Goal: Transaction & Acquisition: Purchase product/service

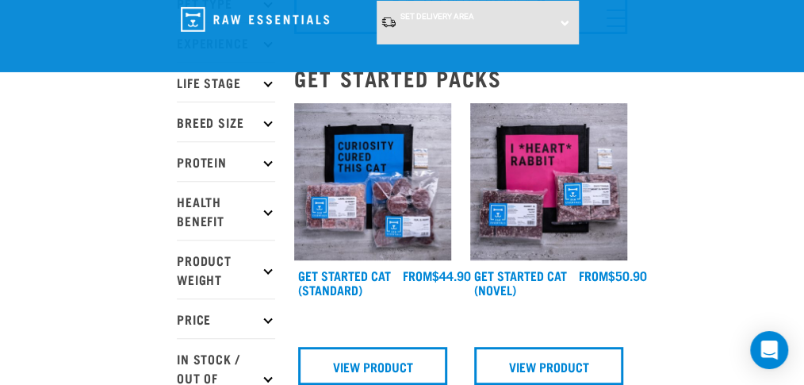
scroll to position [167, 0]
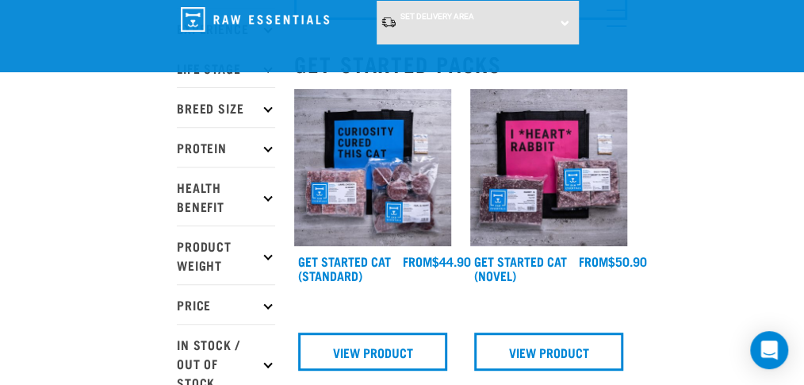
click at [264, 148] on p "Protein" at bounding box center [226, 147] width 98 height 40
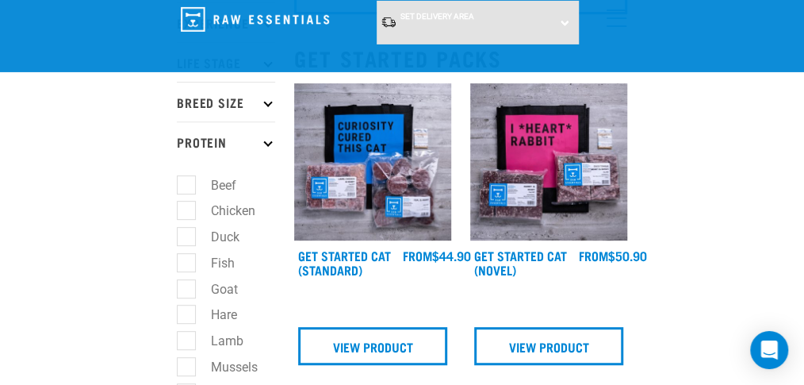
scroll to position [335, 0]
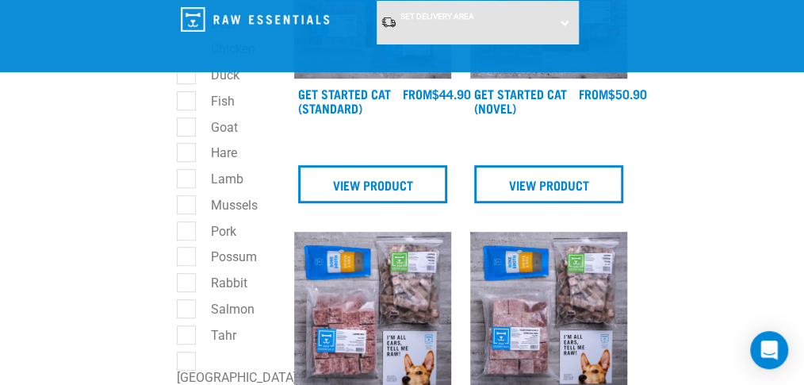
click at [188, 182] on label "Lamb" at bounding box center [218, 179] width 64 height 20
click at [187, 182] on input "Lamb" at bounding box center [182, 176] width 10 height 10
checkbox input "true"
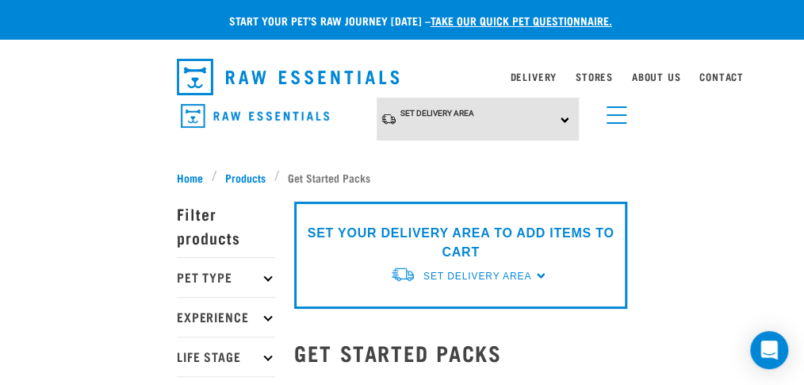
click at [555, 118] on div "Set Delivery Area North Island South Island" at bounding box center [478, 120] width 203 height 44
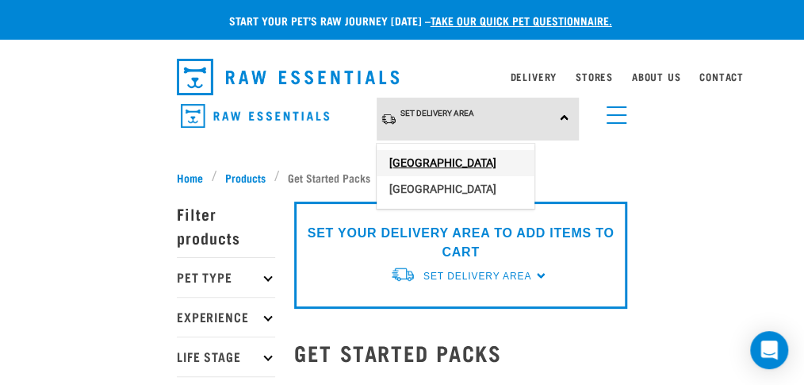
click at [452, 160] on link "[GEOGRAPHIC_DATA]" at bounding box center [456, 163] width 158 height 26
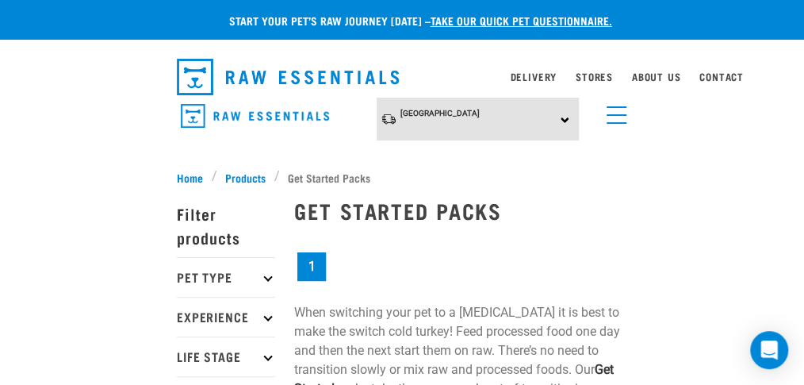
click at [263, 275] on p "Pet Type" at bounding box center [226, 277] width 98 height 40
click at [196, 320] on label "Dog" at bounding box center [213, 320] width 55 height 20
click at [187, 320] on input "Dog" at bounding box center [182, 318] width 10 height 10
checkbox input "true"
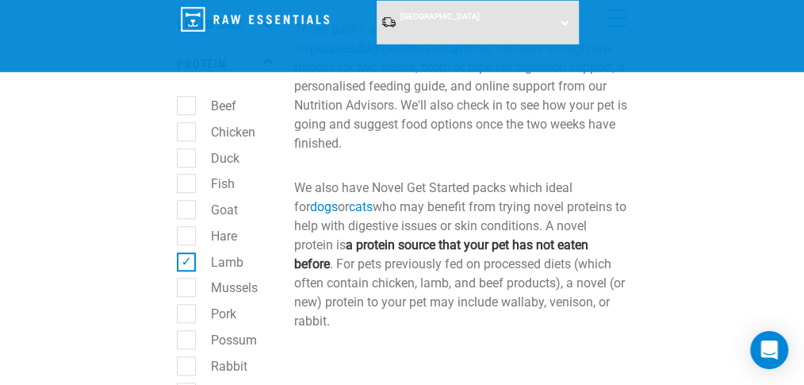
scroll to position [335, 0]
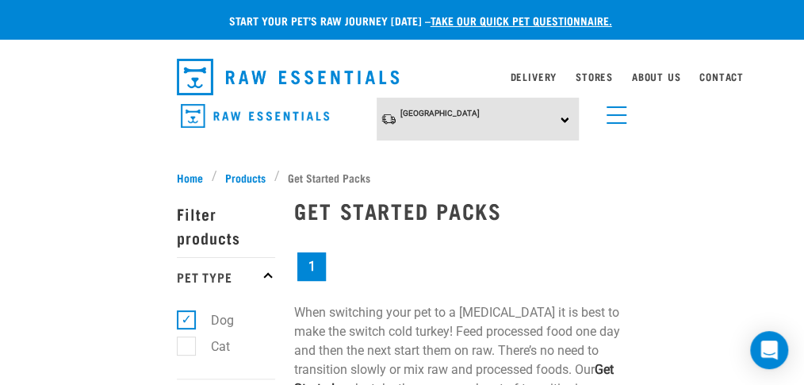
click at [609, 116] on link "menu" at bounding box center [613, 111] width 29 height 29
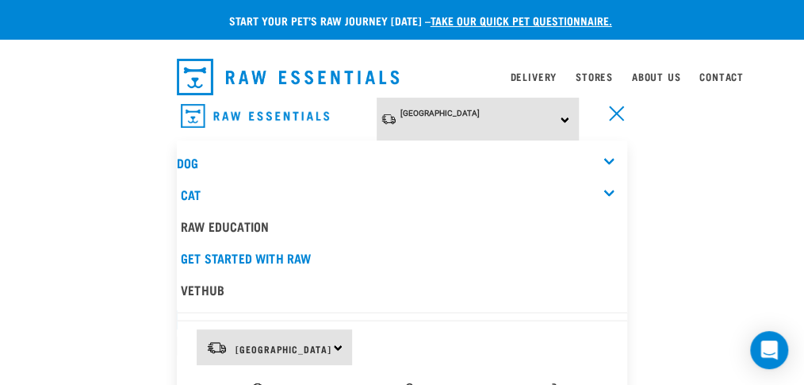
click at [609, 116] on link "menu" at bounding box center [613, 111] width 29 height 29
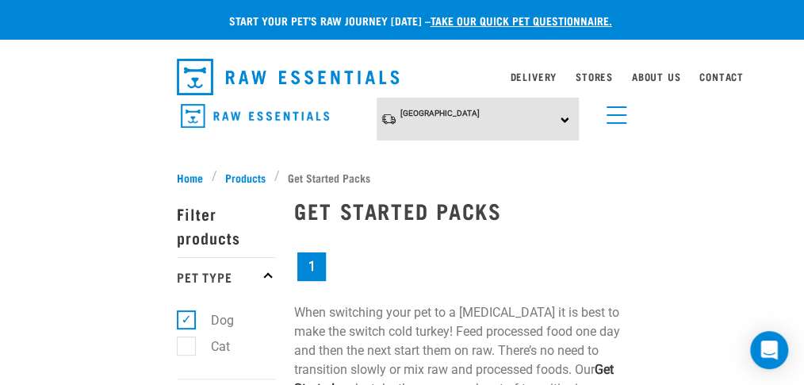
click at [609, 116] on link "menu" at bounding box center [613, 111] width 29 height 29
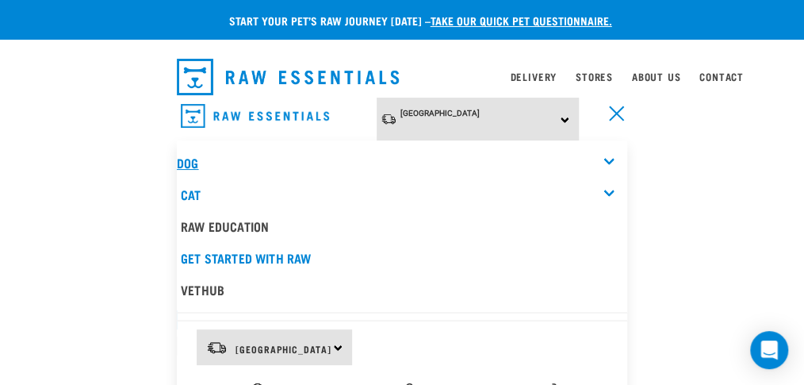
click at [186, 159] on link "Dog" at bounding box center [187, 162] width 21 height 7
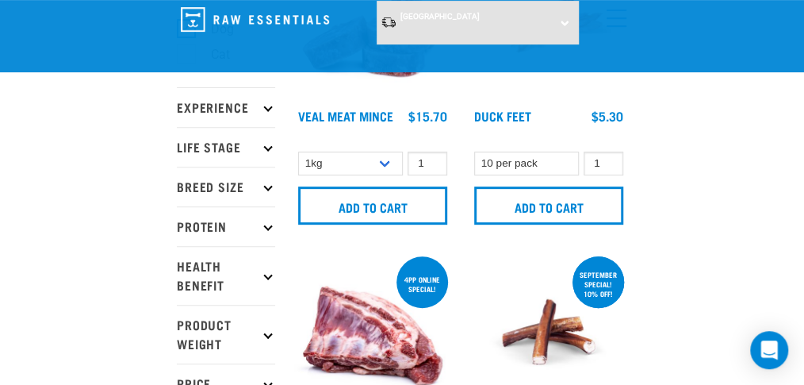
scroll to position [83, 0]
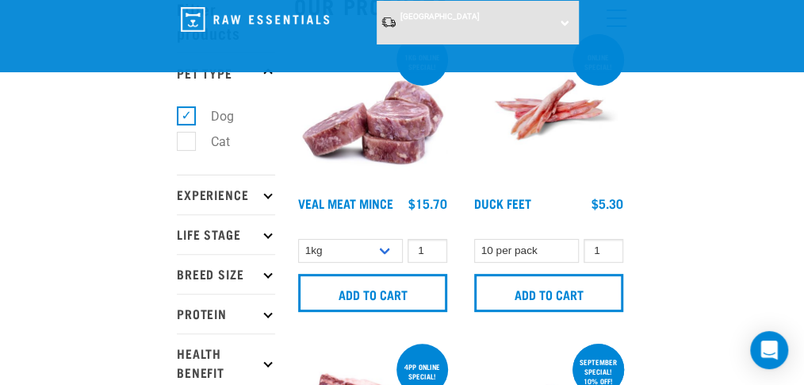
click at [267, 321] on p "Protein" at bounding box center [226, 314] width 98 height 40
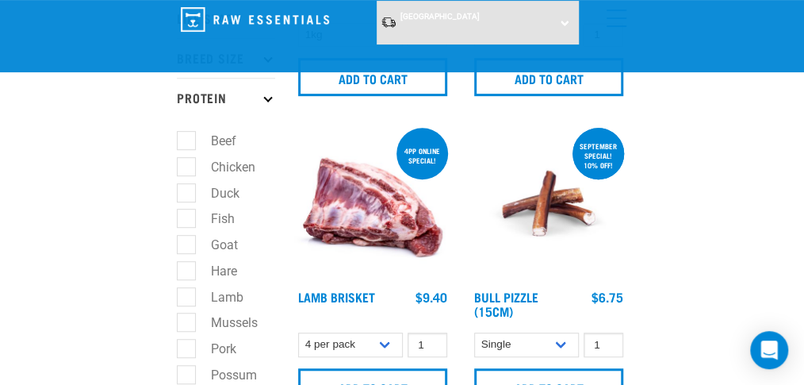
scroll to position [335, 0]
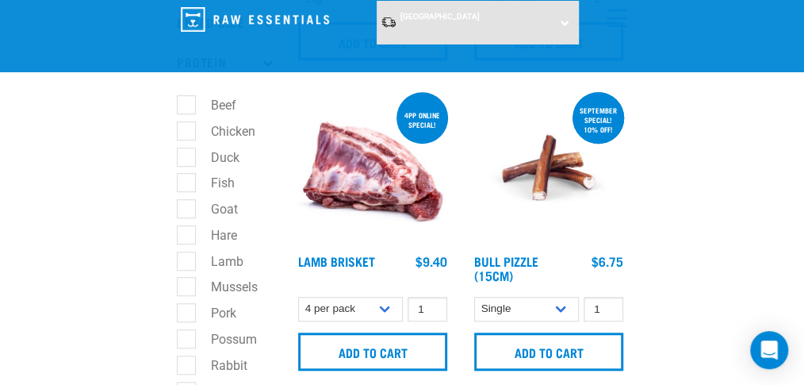
click at [186, 267] on label "Lamb" at bounding box center [218, 262] width 64 height 20
click at [183, 263] on input "Lamb" at bounding box center [182, 258] width 10 height 10
checkbox input "true"
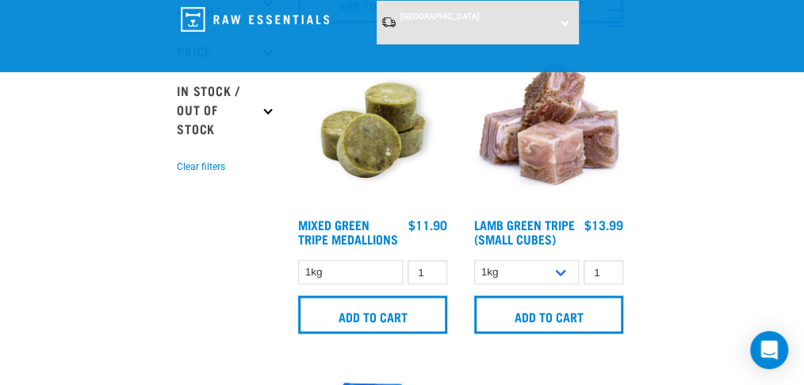
scroll to position [1005, 0]
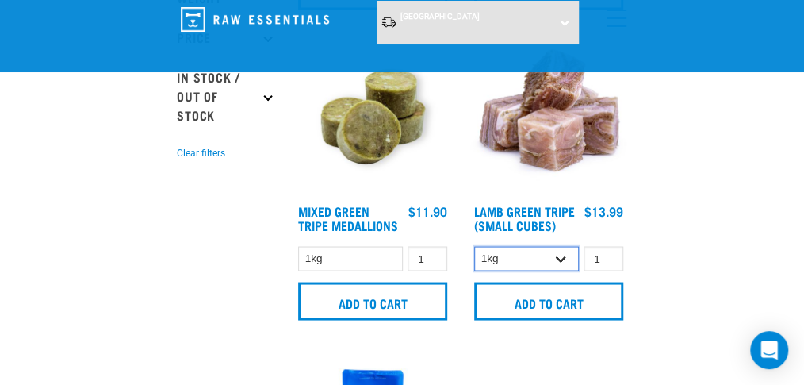
click at [474, 246] on select "1kg 3kg" at bounding box center [526, 258] width 105 height 25
select select "344959"
click option "3kg" at bounding box center [0, 0] width 0 height 0
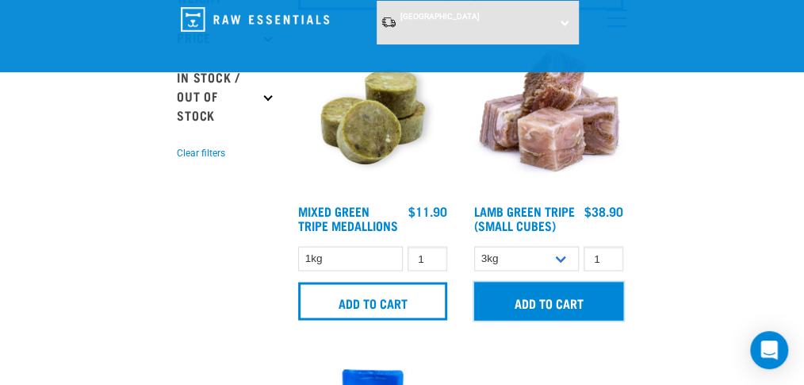
drag, startPoint x: 558, startPoint y: 311, endPoint x: 586, endPoint y: 312, distance: 28.6
click at [557, 311] on input "Add to cart" at bounding box center [548, 301] width 149 height 38
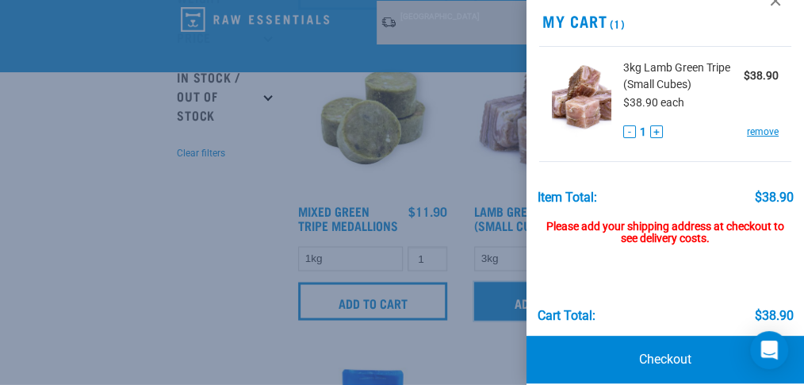
scroll to position [44, 0]
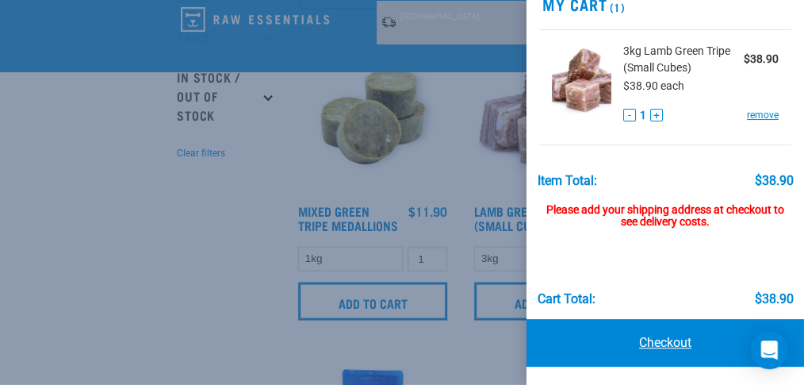
click at [656, 343] on link "Checkout" at bounding box center [666, 343] width 278 height 48
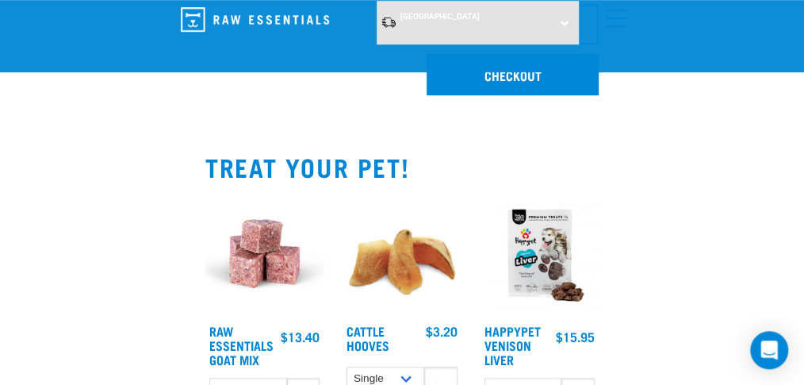
scroll to position [419, 0]
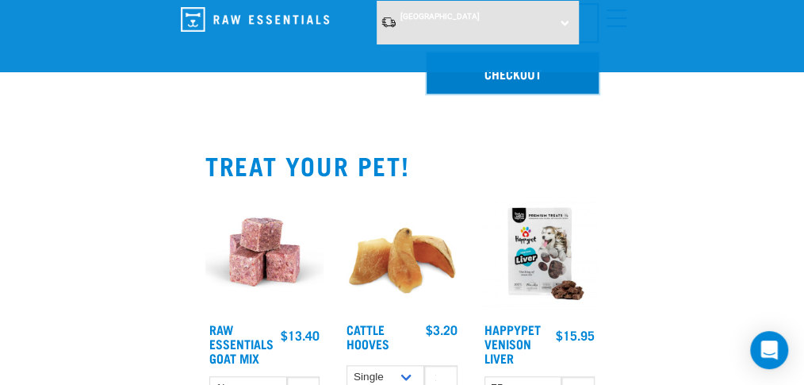
drag, startPoint x: 509, startPoint y: 75, endPoint x: 517, endPoint y: 84, distance: 12.3
click at [508, 75] on link "Checkout" at bounding box center [513, 72] width 172 height 41
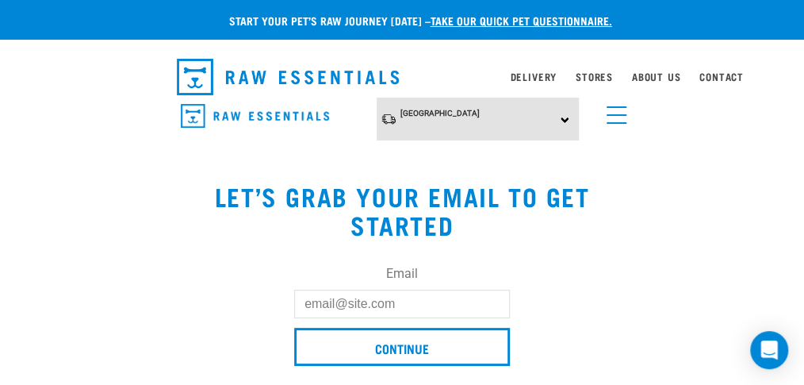
click at [345, 301] on input "Email" at bounding box center [402, 304] width 216 height 29
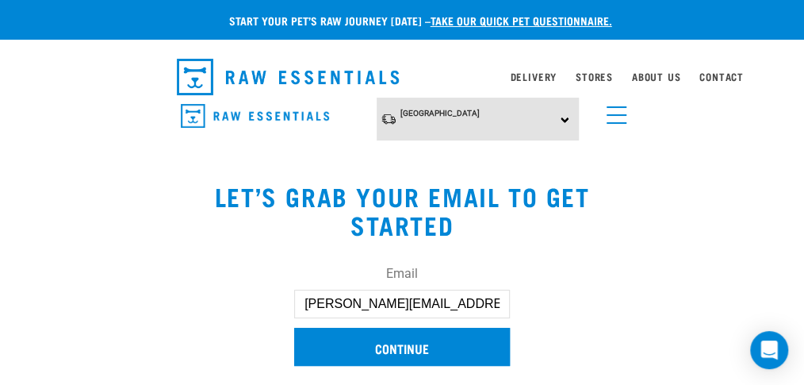
type input "kris.bowie@gmail.com"
click at [382, 354] on input "Continue" at bounding box center [402, 347] width 216 height 38
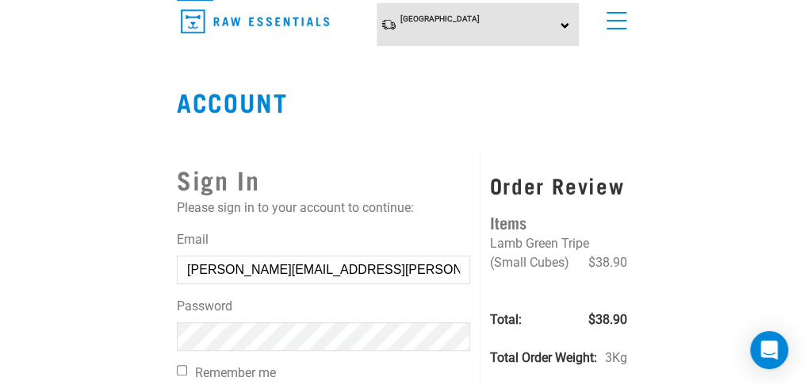
scroll to position [167, 0]
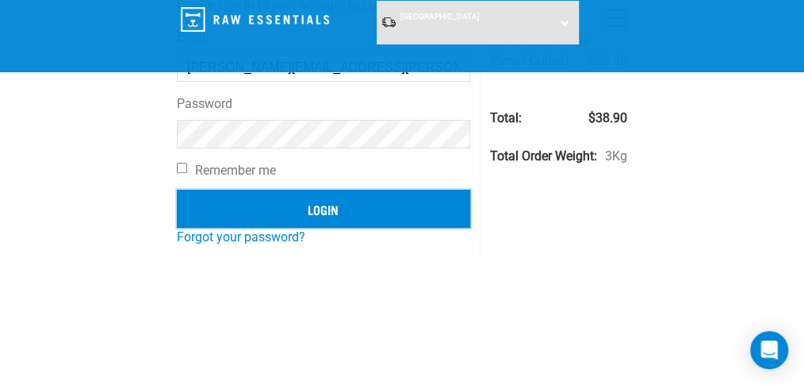
click at [305, 199] on input "Login" at bounding box center [324, 209] width 294 height 38
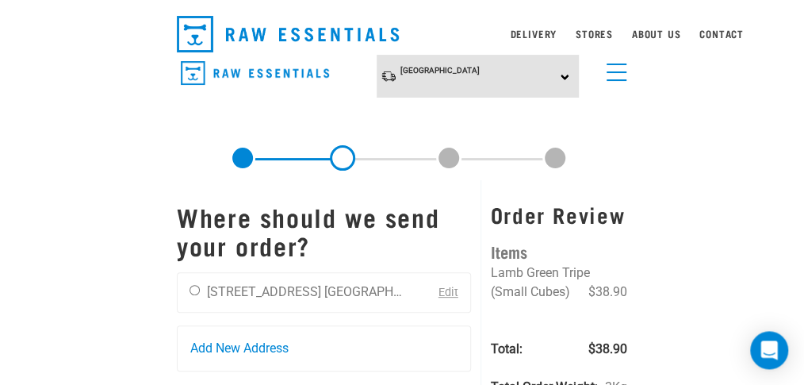
scroll to position [83, 0]
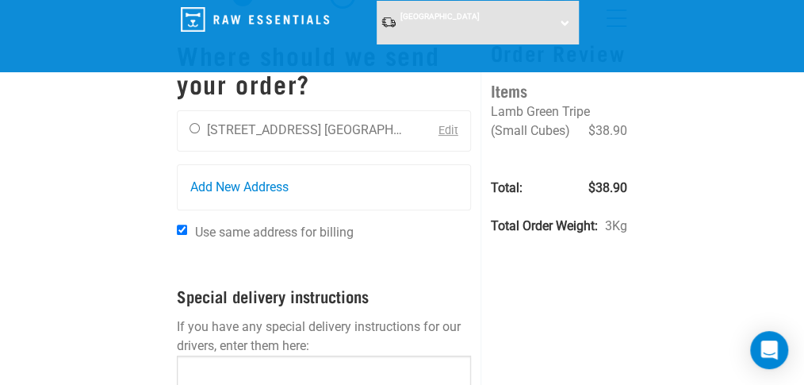
click at [447, 129] on link "Edit" at bounding box center [449, 130] width 20 height 13
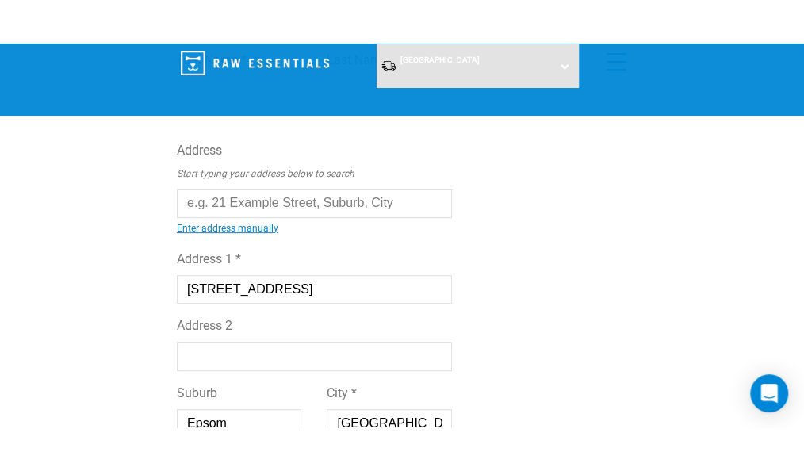
scroll to position [83, 0]
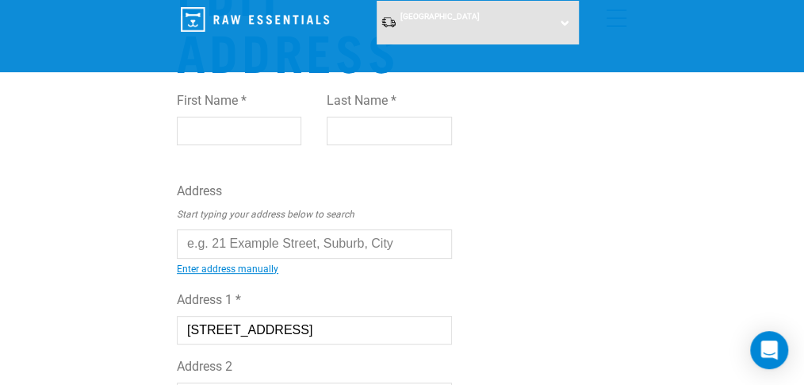
click at [219, 245] on input "text" at bounding box center [314, 243] width 275 height 29
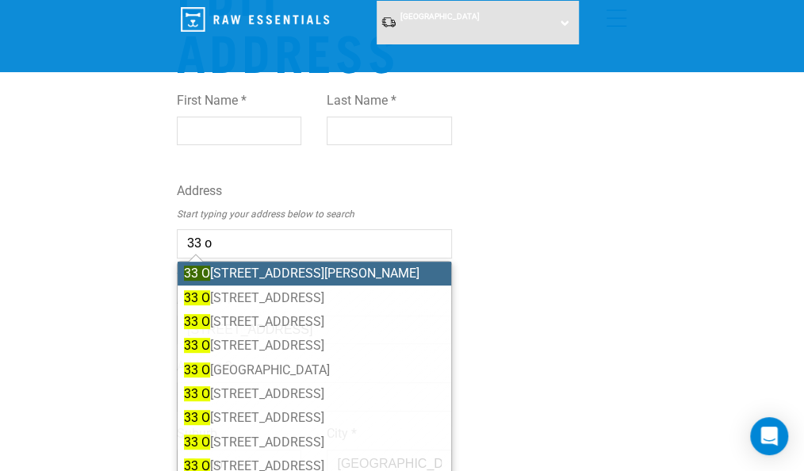
click at [257, 243] on input "33 o" at bounding box center [314, 243] width 275 height 29
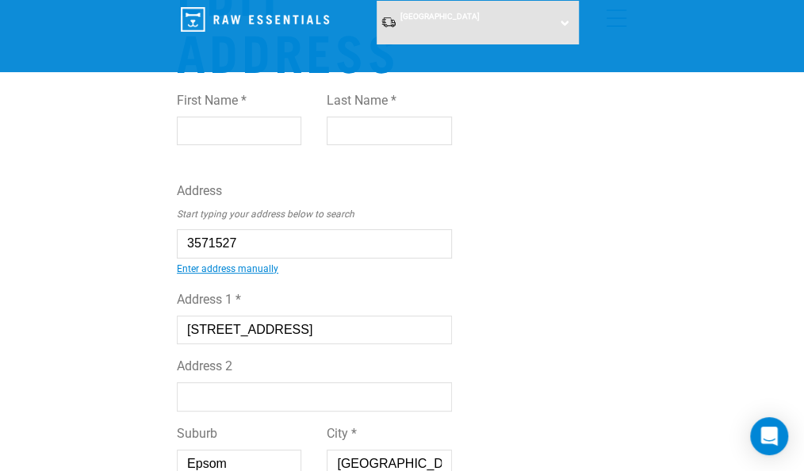
click at [195, 255] on mark "33 Liverpool Street, Epsom" at bounding box center [195, 255] width 0 height 0
type input "33 Liverpool Street, Epsom, Auckland 1023"
select select "AUK"
select select "Urban"
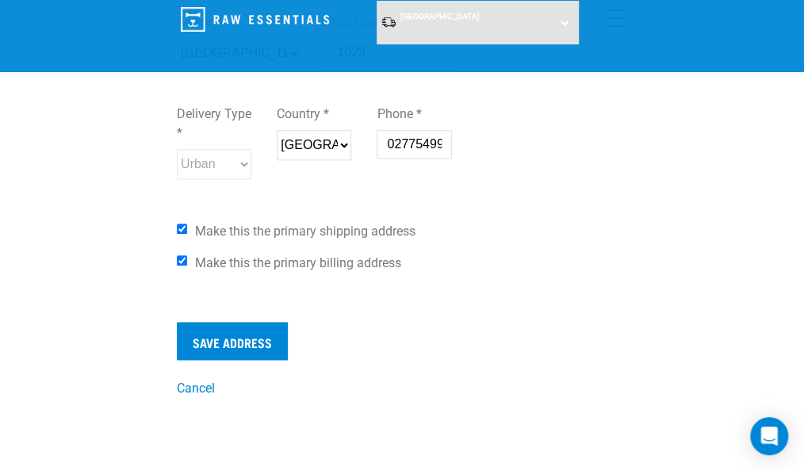
scroll to position [586, 0]
type input "33 Liverpool Street, Epsom, Auckland 1023"
click at [244, 339] on input "Save Address" at bounding box center [232, 340] width 111 height 38
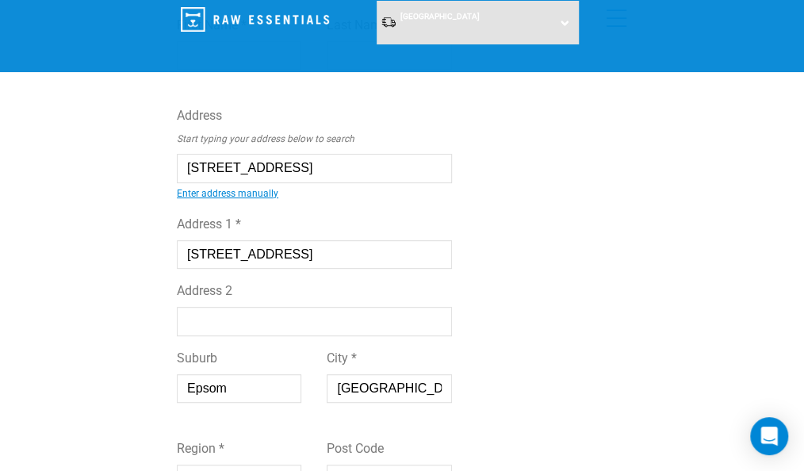
scroll to position [0, 0]
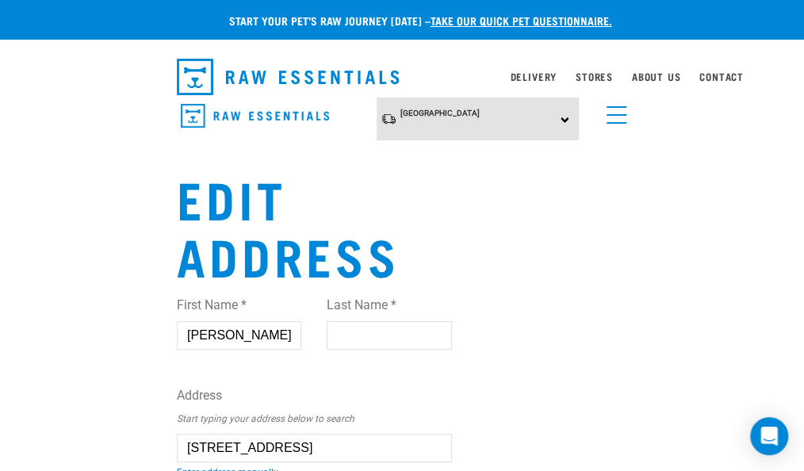
type input "Kris"
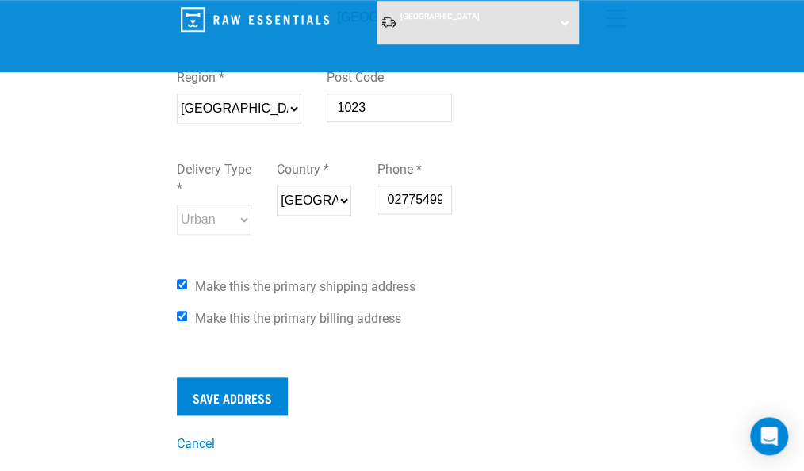
scroll to position [586, 0]
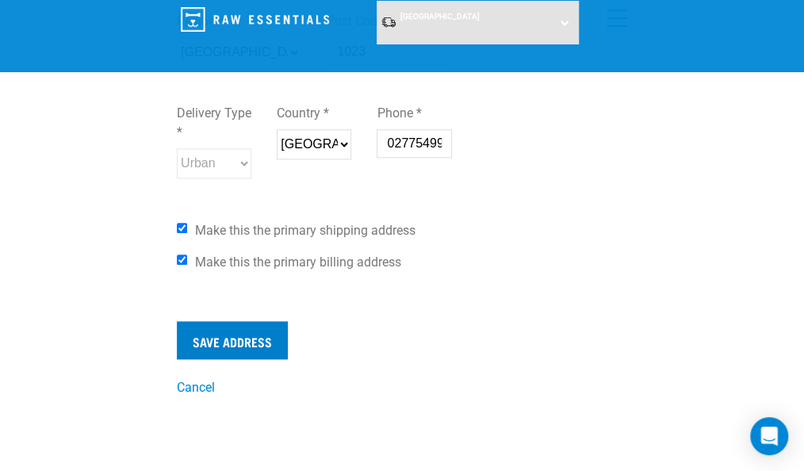
type input "Bowie"
click at [220, 335] on input "Save Address" at bounding box center [232, 340] width 111 height 38
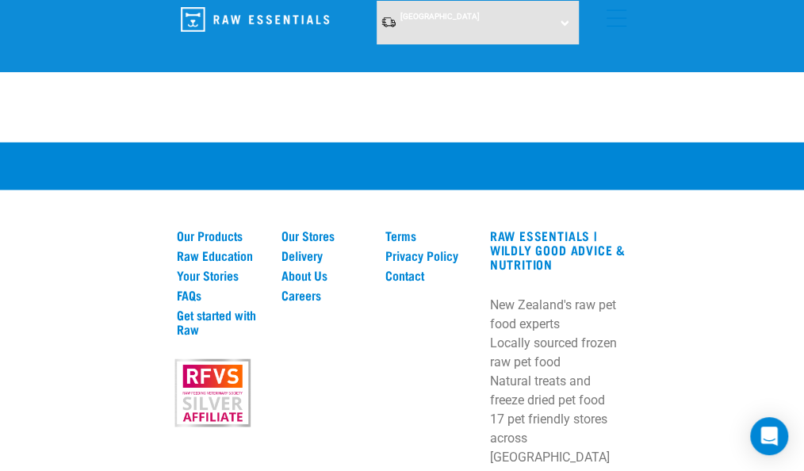
scroll to position [670, 0]
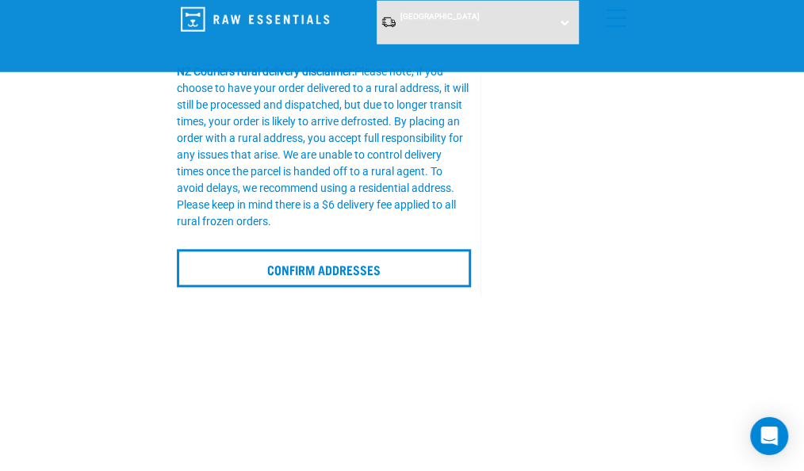
scroll to position [502, 0]
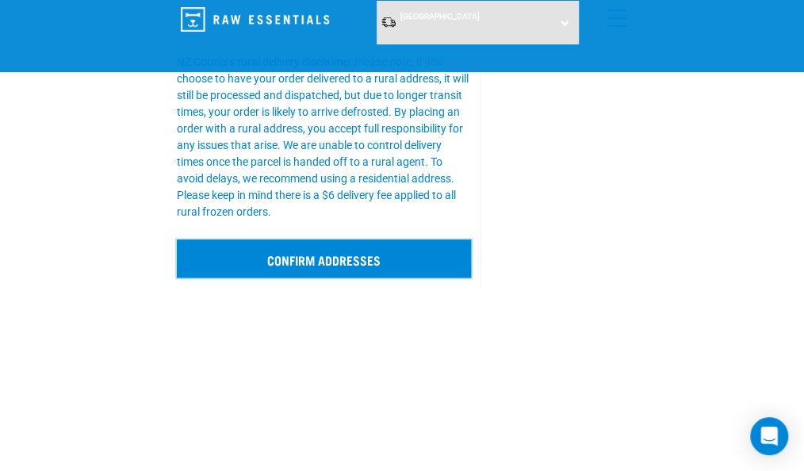
click at [362, 254] on input "Confirm addresses" at bounding box center [324, 259] width 294 height 38
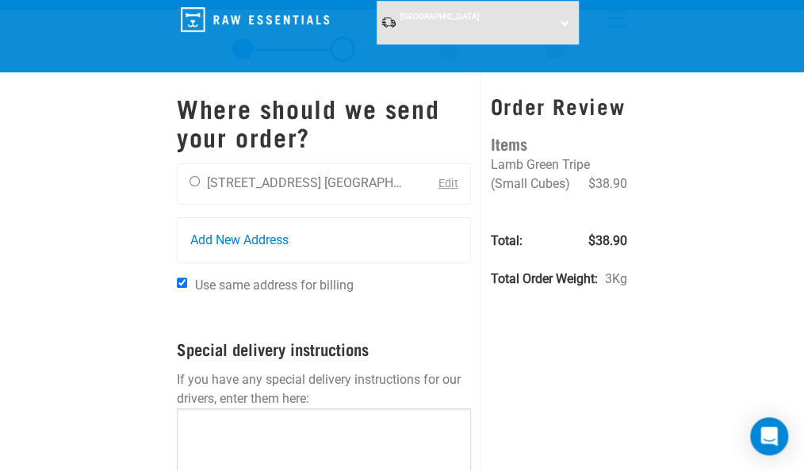
scroll to position [0, 0]
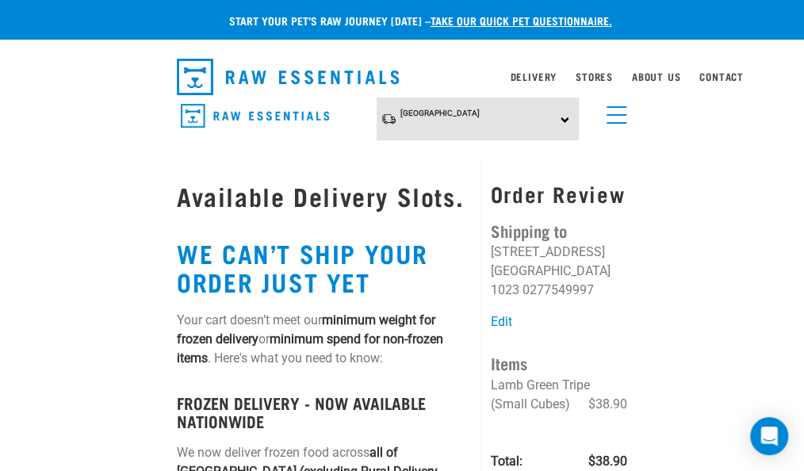
click at [608, 109] on link "menu" at bounding box center [613, 111] width 29 height 29
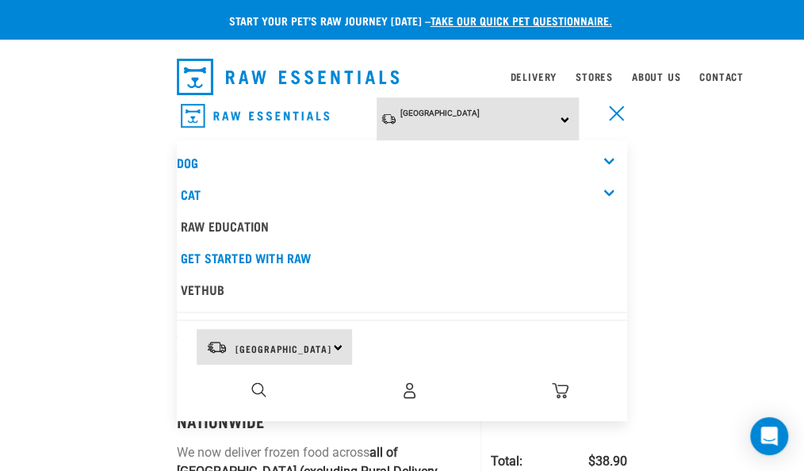
click at [36, 129] on nav "[GEOGRAPHIC_DATA] [GEOGRAPHIC_DATA] [GEOGRAPHIC_DATA] Dog Shop All Dog Rolls Cat" at bounding box center [402, 129] width 804 height 63
click at [605, 110] on link "menu" at bounding box center [613, 111] width 29 height 29
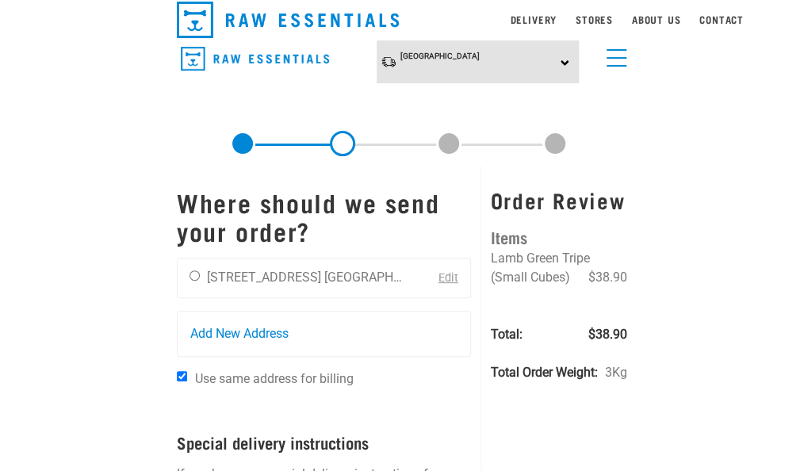
scroll to position [83, 0]
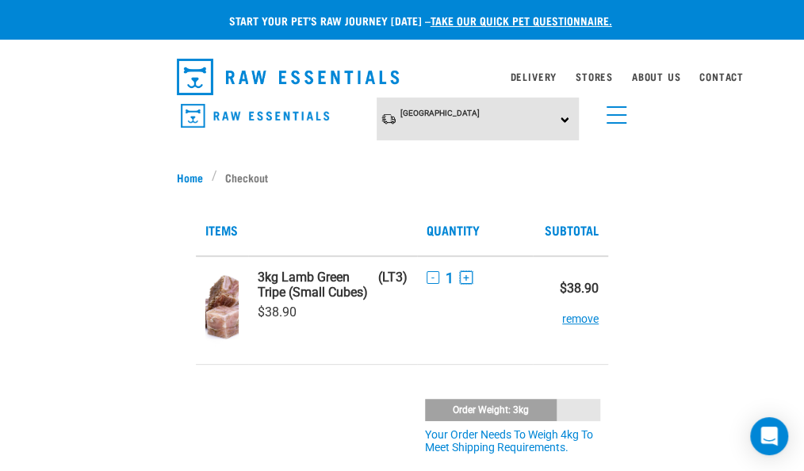
click at [462, 276] on button "+" at bounding box center [466, 277] width 13 height 13
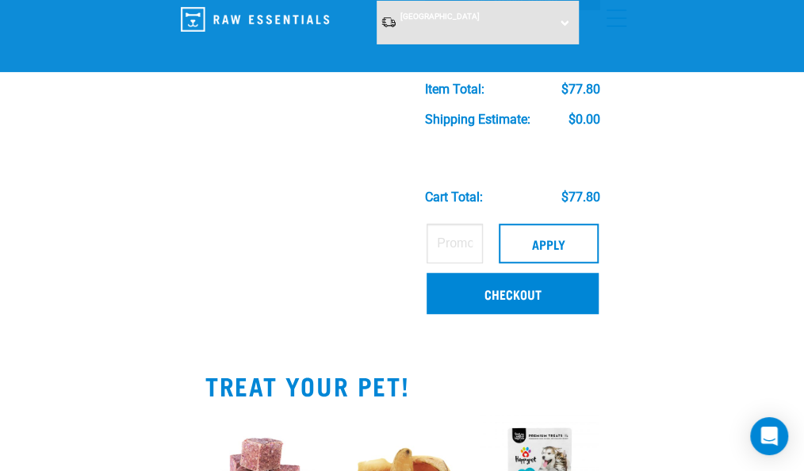
scroll to position [251, 0]
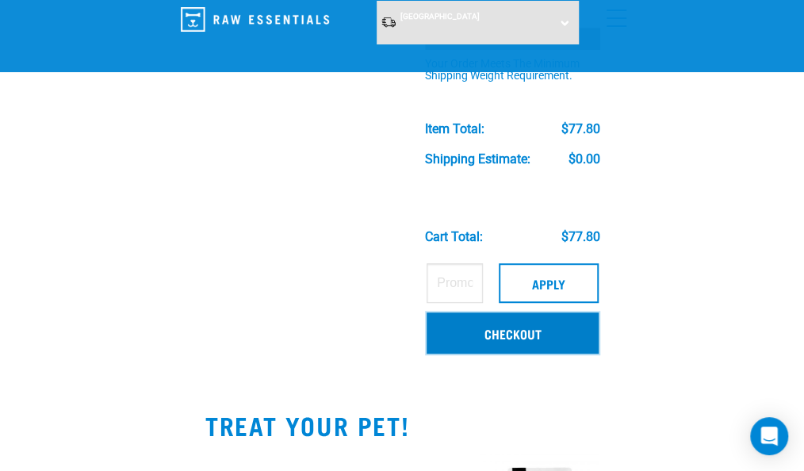
click at [495, 334] on link "Checkout" at bounding box center [513, 333] width 172 height 41
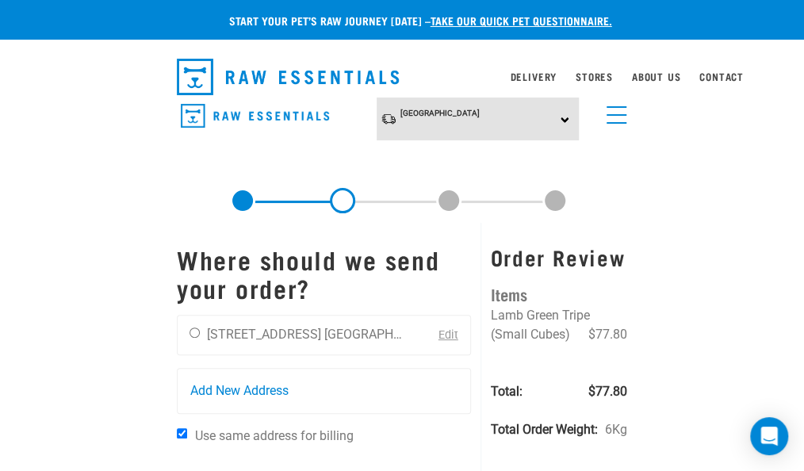
scroll to position [83, 0]
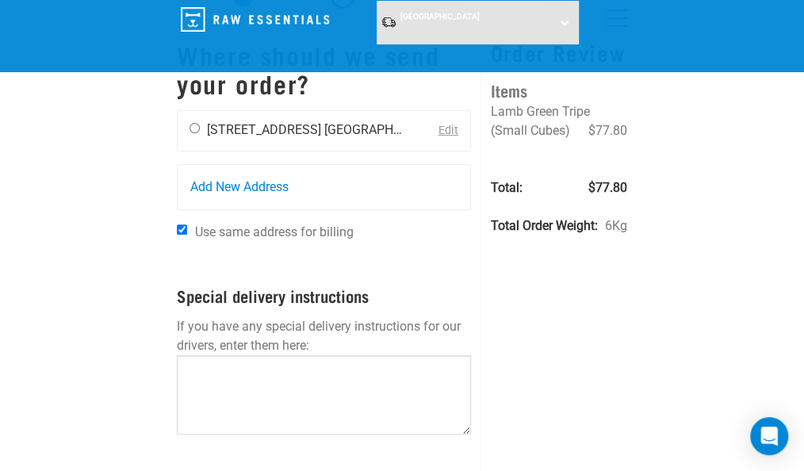
click at [271, 125] on li "[STREET_ADDRESS]" at bounding box center [264, 129] width 114 height 15
click at [442, 127] on link "Edit" at bounding box center [449, 130] width 20 height 13
click at [449, 128] on link "Edit" at bounding box center [449, 130] width 20 height 13
click at [664, 290] on div "Start your pet’s raw journey today – take our quick pet questionnaire. Delivery…" at bounding box center [402, 307] width 804 height 780
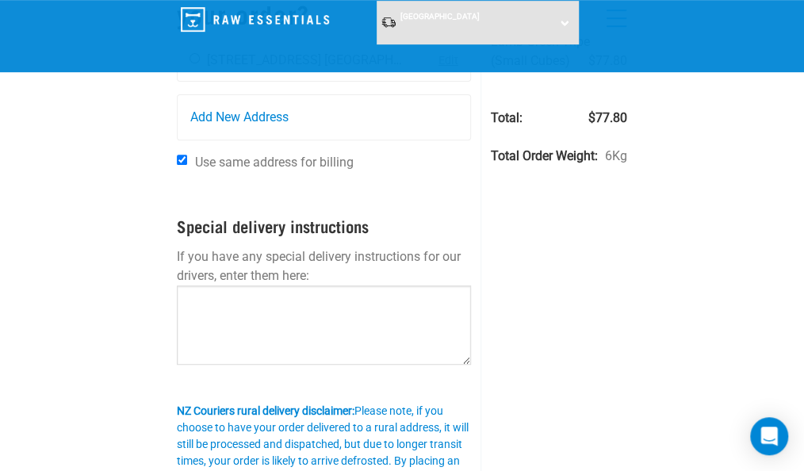
scroll to position [251, 0]
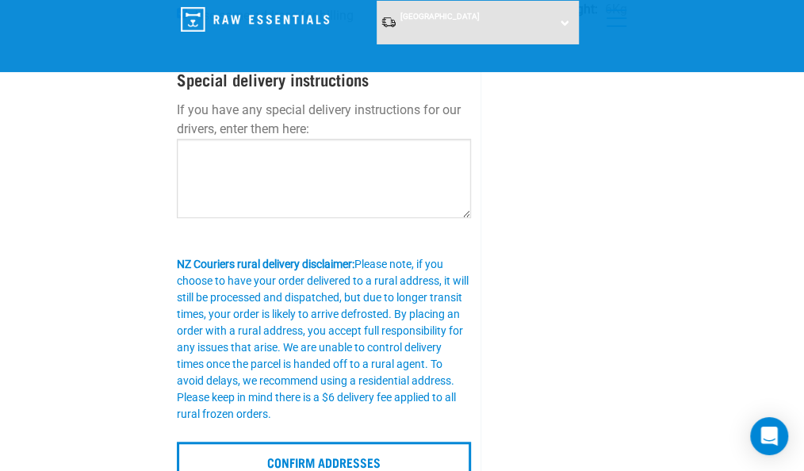
scroll to position [502, 0]
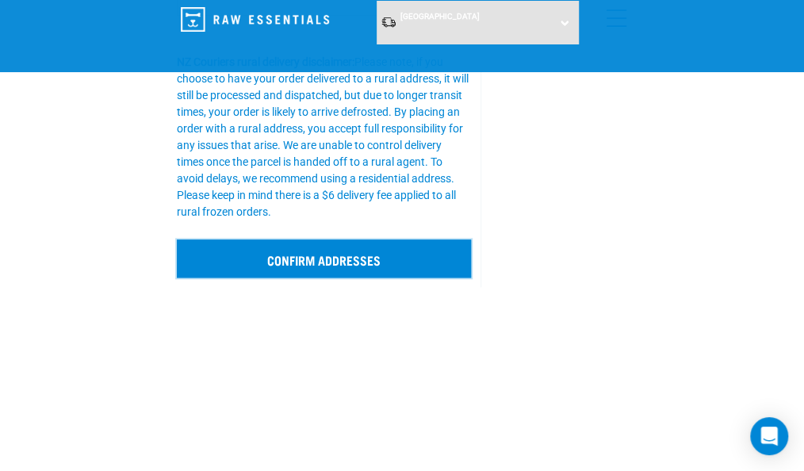
click at [332, 244] on input "Confirm addresses" at bounding box center [324, 259] width 294 height 38
click at [330, 255] on input "Confirm addresses" at bounding box center [324, 259] width 294 height 38
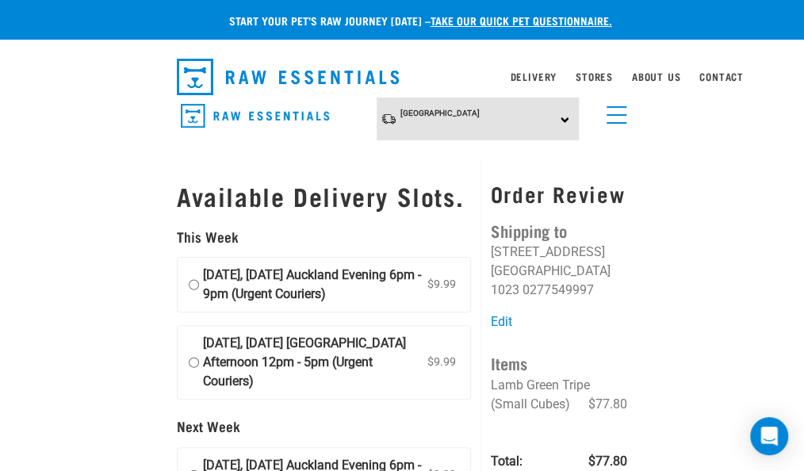
click at [193, 304] on input "05 September, Friday Auckland Evening 6pm - 9pm (Urgent Couriers) $9.99" at bounding box center [194, 285] width 10 height 38
radio input "true"
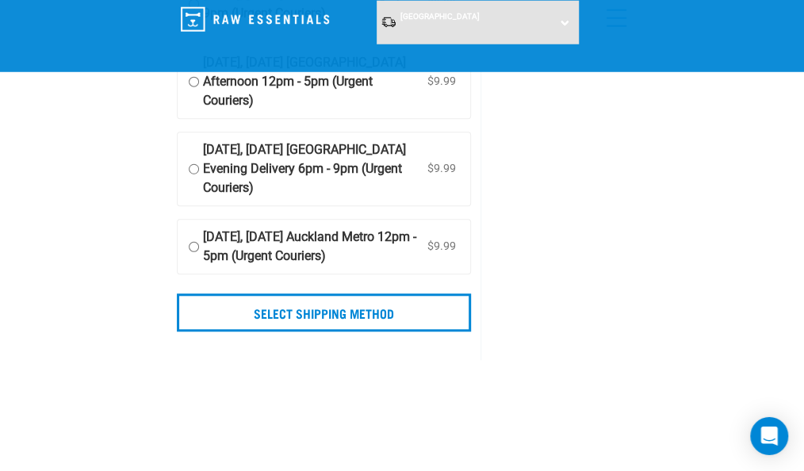
scroll to position [419, 0]
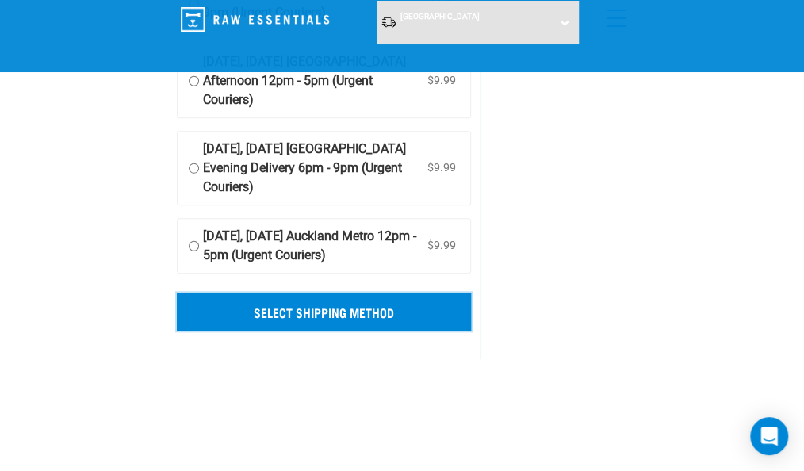
click at [390, 326] on input "Select Shipping Method" at bounding box center [324, 312] width 294 height 38
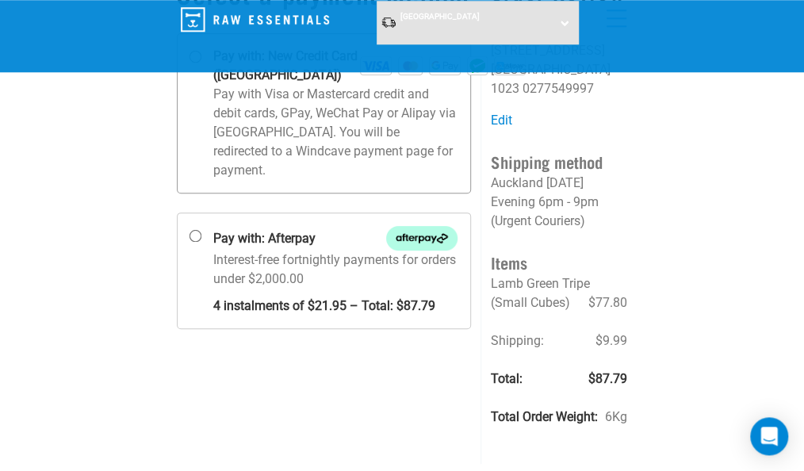
scroll to position [83, 0]
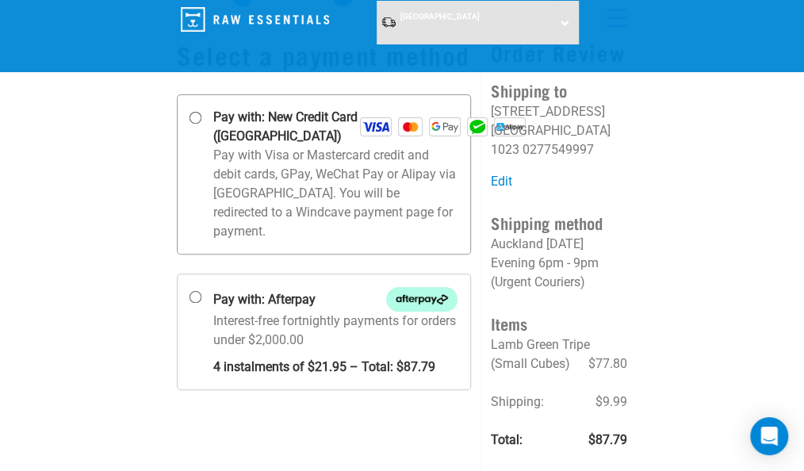
click at [197, 125] on input "Pay with: New Credit Card ([GEOGRAPHIC_DATA])" at bounding box center [196, 118] width 13 height 13
radio input "true"
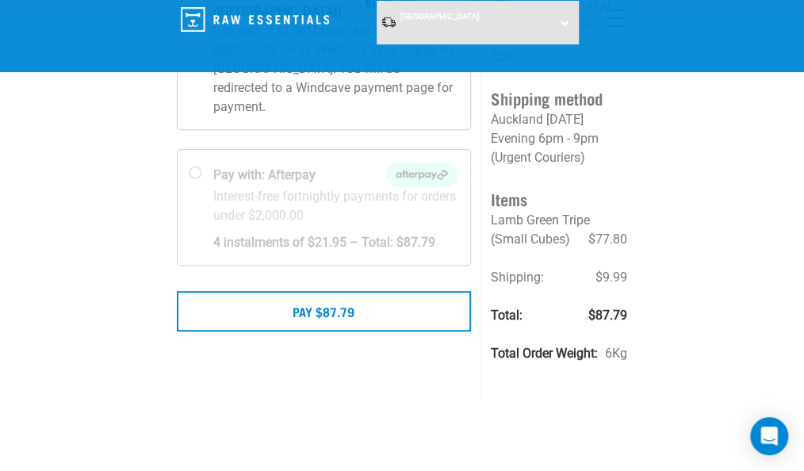
scroll to position [251, 0]
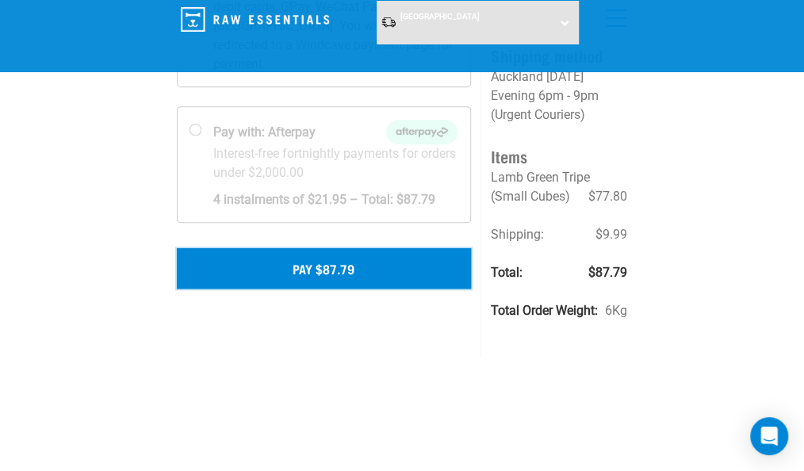
click at [305, 280] on button "Pay $87.79" at bounding box center [324, 268] width 294 height 40
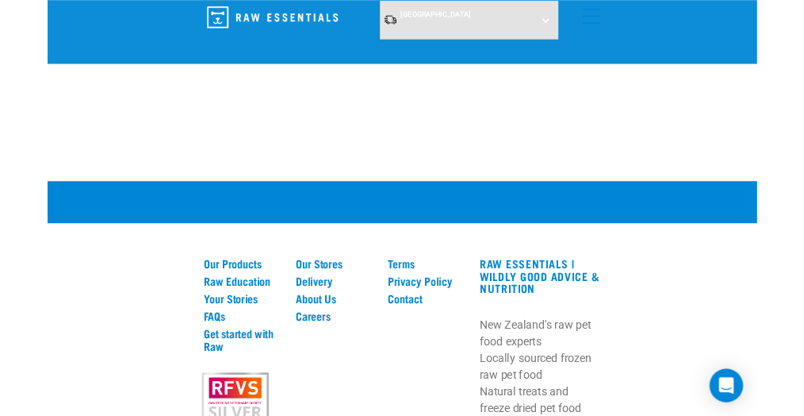
scroll to position [754, 0]
